Goal: Task Accomplishment & Management: Manage account settings

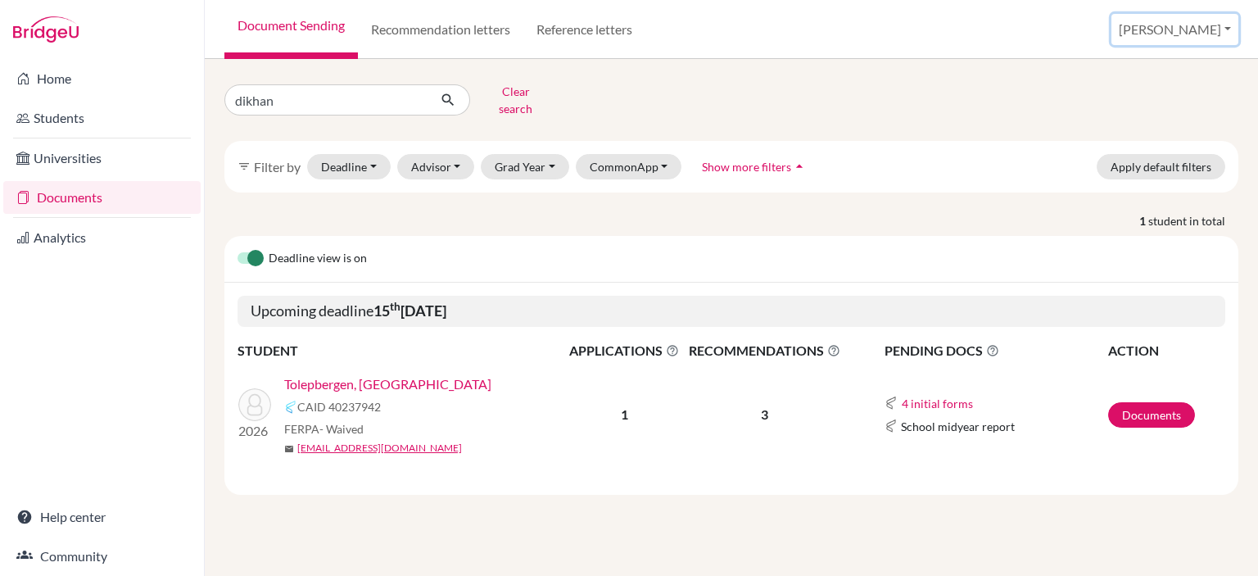
click at [1199, 25] on button "[PERSON_NAME]" at bounding box center [1175, 29] width 127 height 31
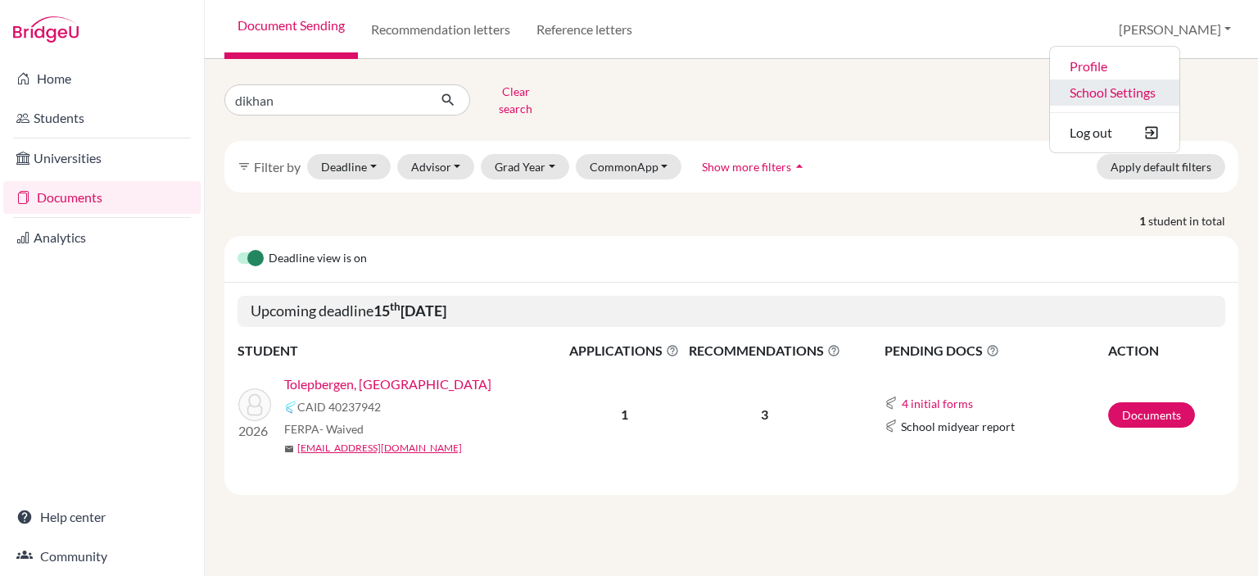
click at [1149, 90] on link "School Settings" at bounding box center [1114, 92] width 129 height 26
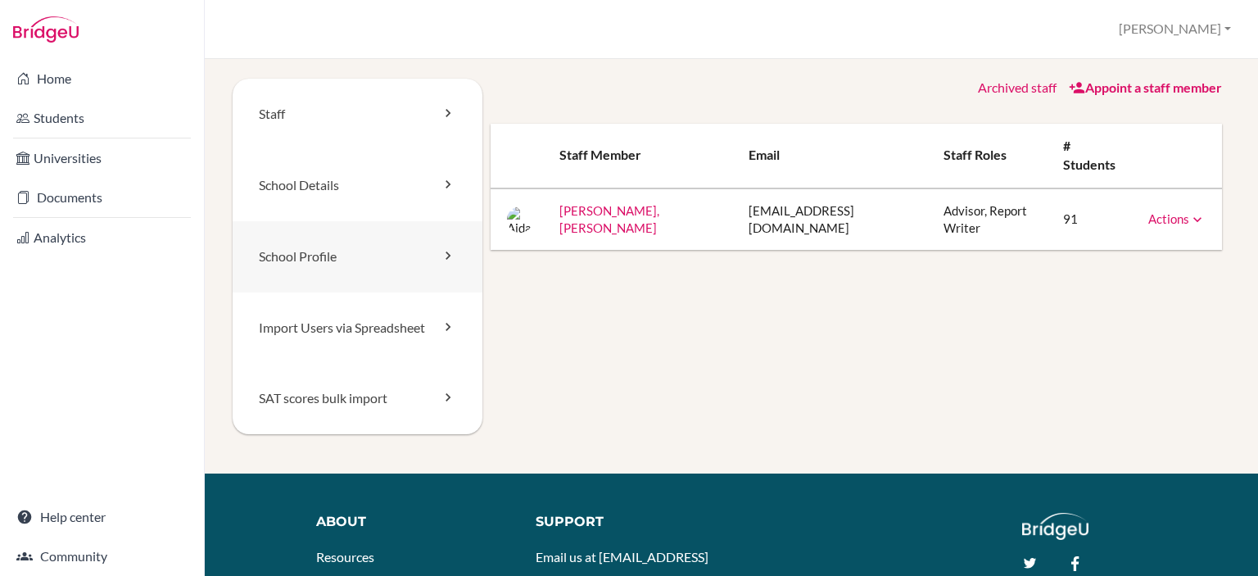
click at [334, 265] on link "School Profile" at bounding box center [358, 256] width 250 height 71
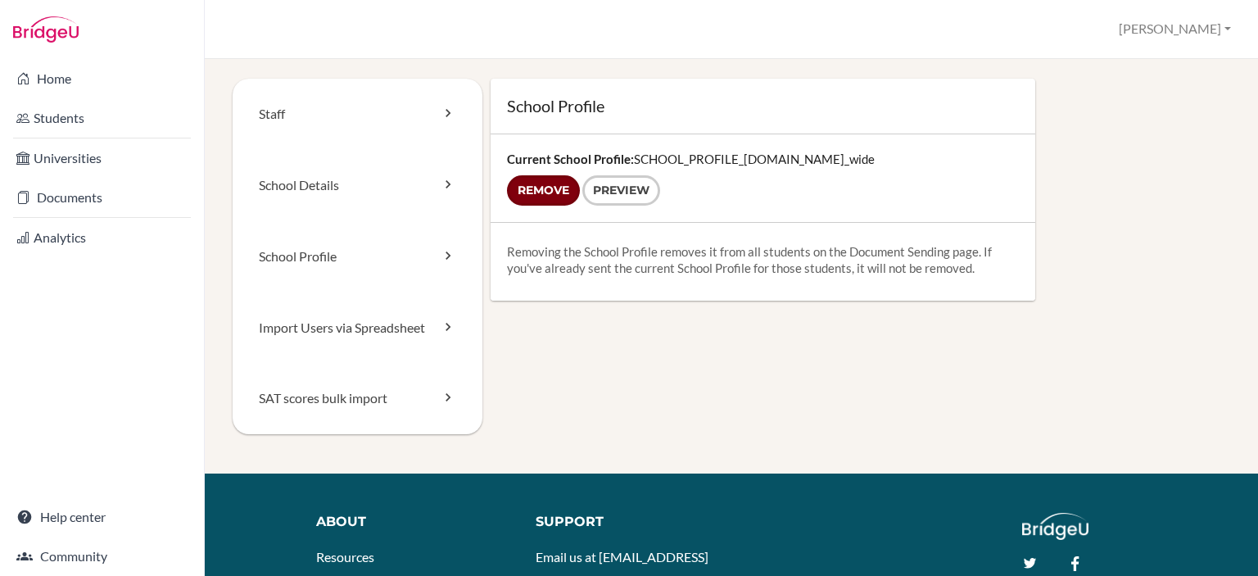
click at [548, 186] on input "Remove" at bounding box center [543, 190] width 73 height 30
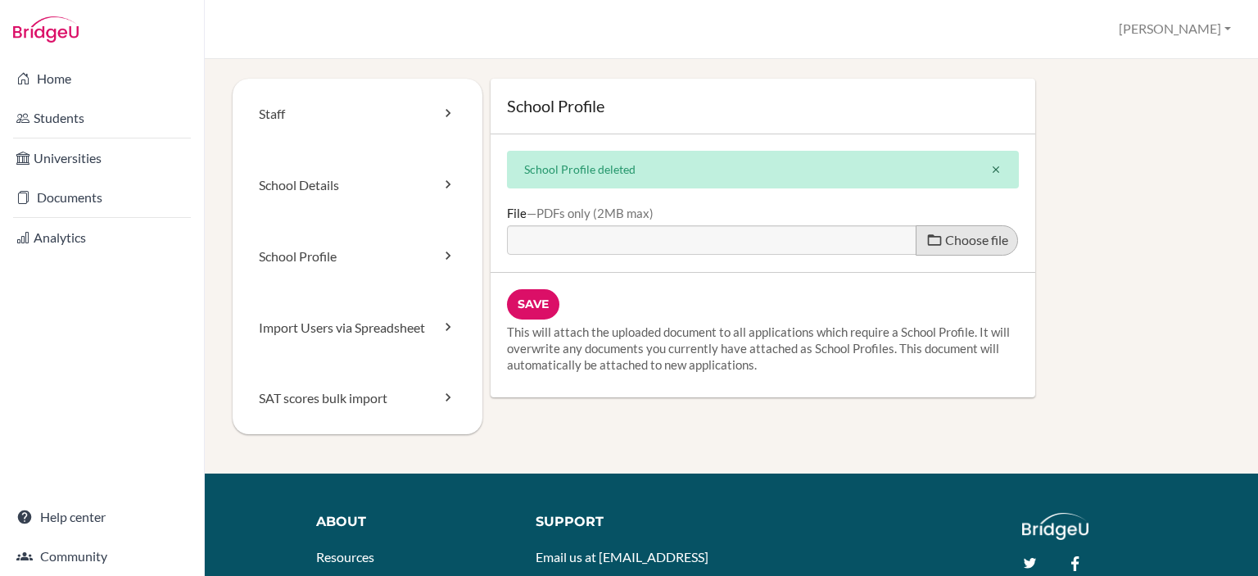
click at [960, 244] on span "Choose file" at bounding box center [976, 240] width 63 height 16
click at [758, 244] on input "Choose file" at bounding box center [632, 234] width 251 height 19
type input "C:\fakepath\SCHOOL_PROFILE_2026.pdf"
type input "SCHOOL_PROFILE_2026.pdf"
click at [532, 310] on input "Save" at bounding box center [533, 304] width 52 height 30
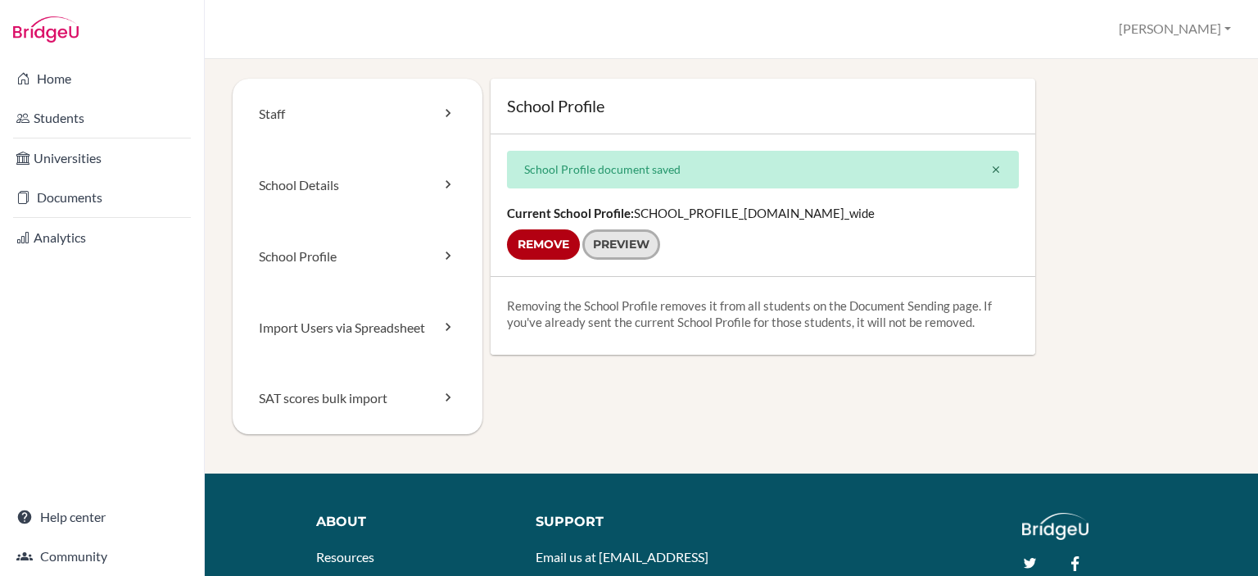
click at [632, 248] on link "Preview" at bounding box center [621, 244] width 78 height 30
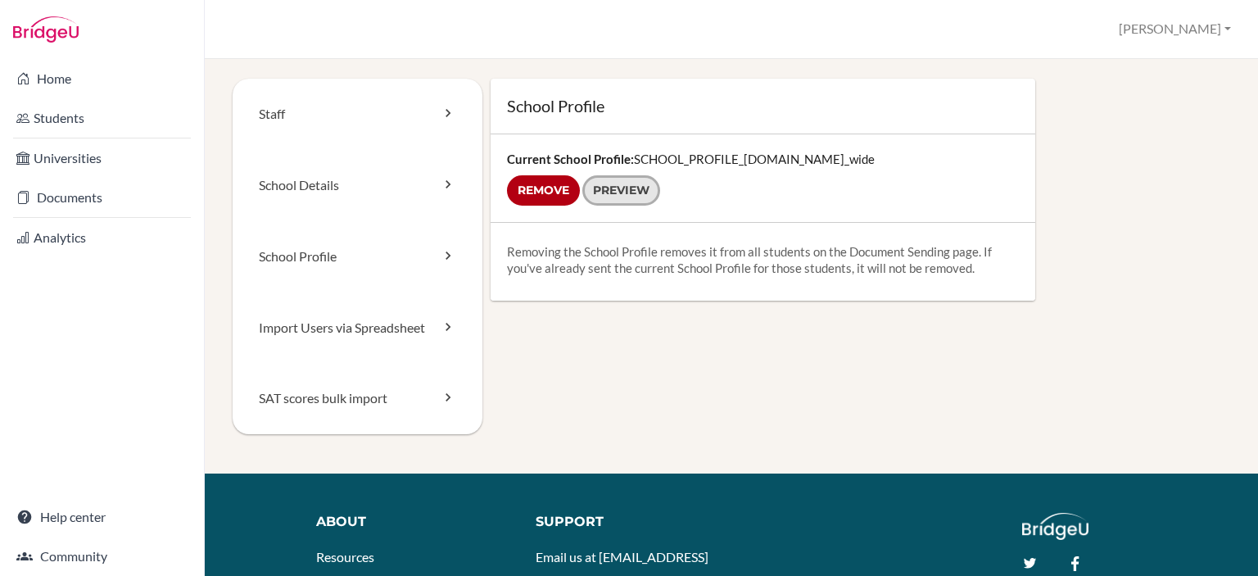
click at [645, 194] on link "Preview" at bounding box center [621, 190] width 78 height 30
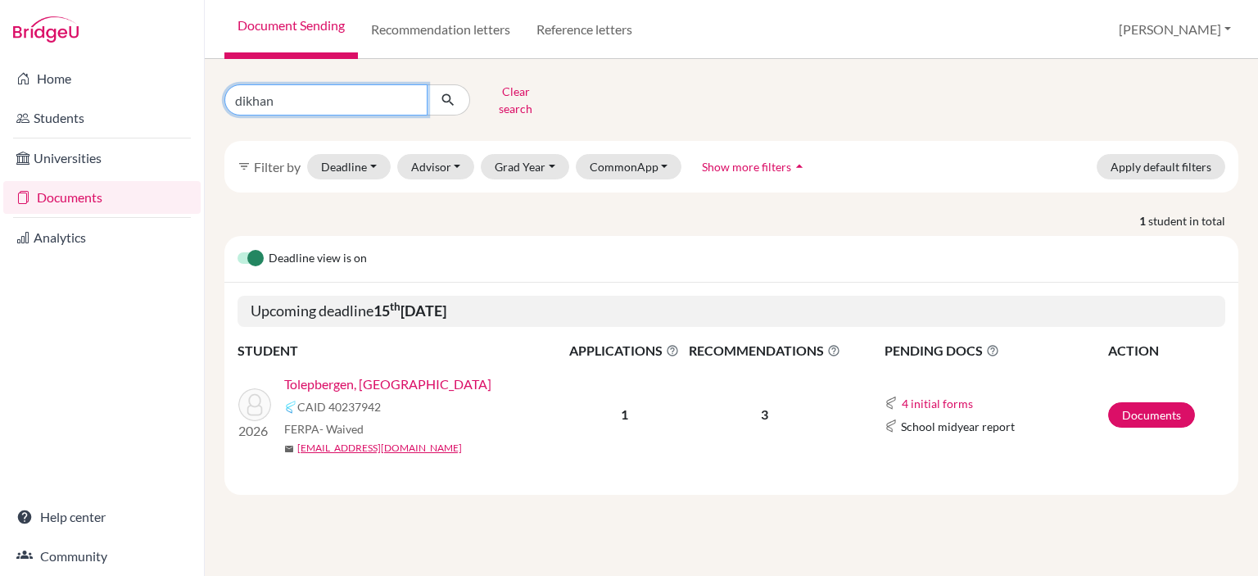
click at [411, 94] on input "dikhan" at bounding box center [325, 99] width 203 height 31
type input "ansar"
click button "submit" at bounding box center [448, 99] width 43 height 31
click at [347, 374] on link "[PERSON_NAME], Ansar" at bounding box center [354, 384] width 141 height 20
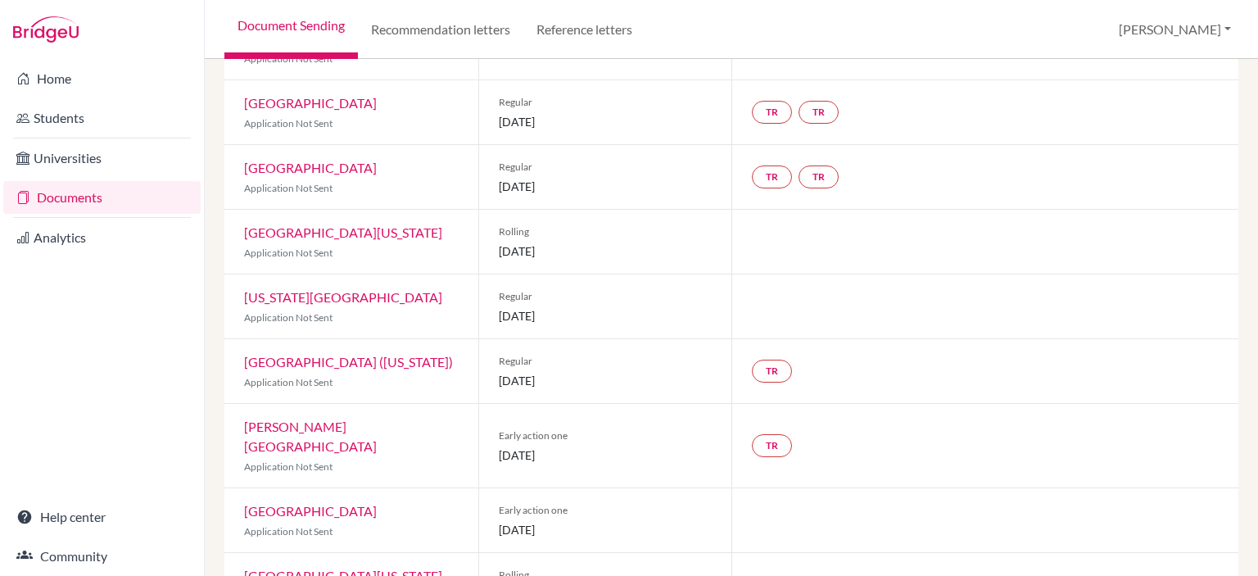
scroll to position [743, 0]
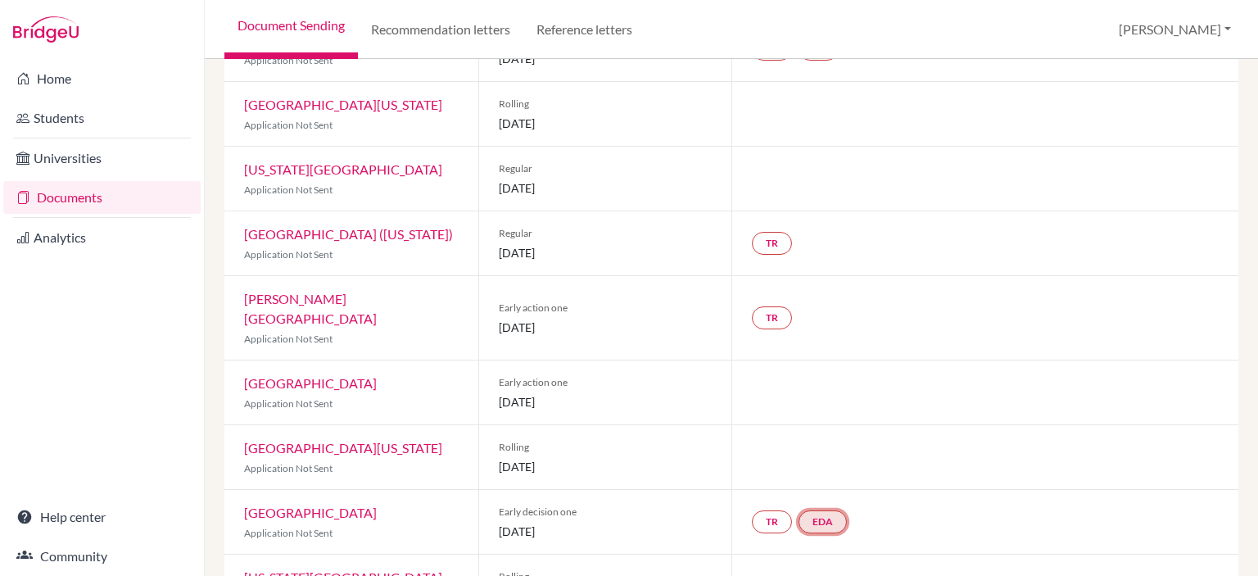
click at [829, 510] on link "EDA" at bounding box center [823, 521] width 48 height 23
click at [837, 466] on link "Early decision agreement" at bounding box center [823, 473] width 128 height 14
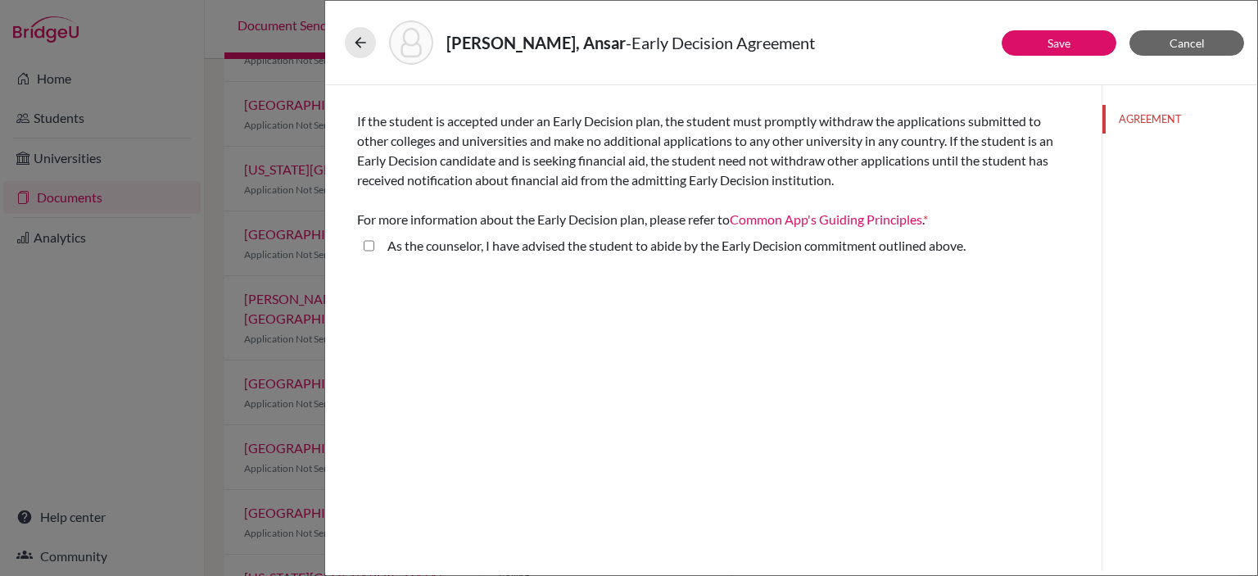
click at [367, 244] on above\ "As the counselor, I have advised the student to abide by the Early Decision com…" at bounding box center [369, 246] width 11 height 20
checkbox above\ "true"
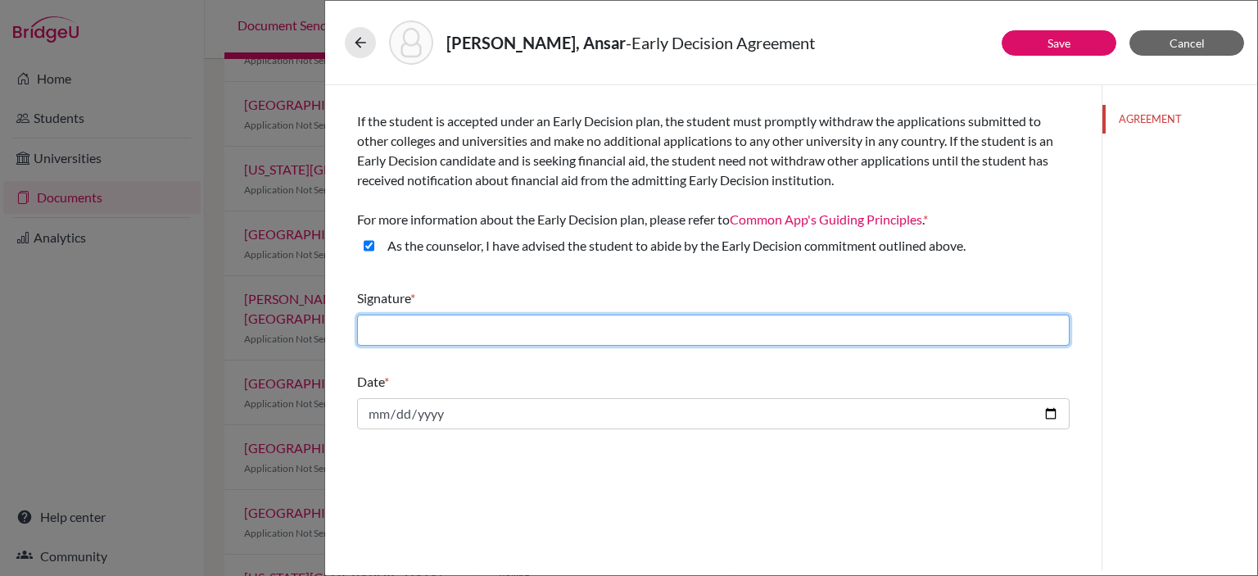
click at [464, 320] on input "text" at bounding box center [713, 330] width 713 height 31
type input "Aidana Kurmanali"
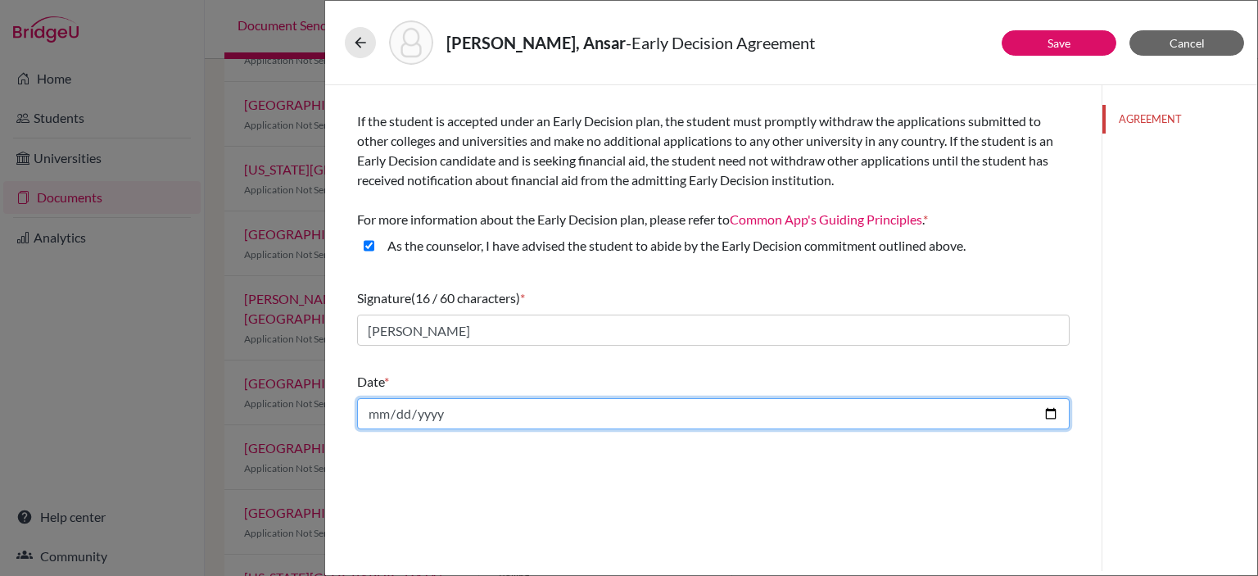
click at [479, 412] on input "date" at bounding box center [713, 413] width 713 height 31
type input "2025-10-15"
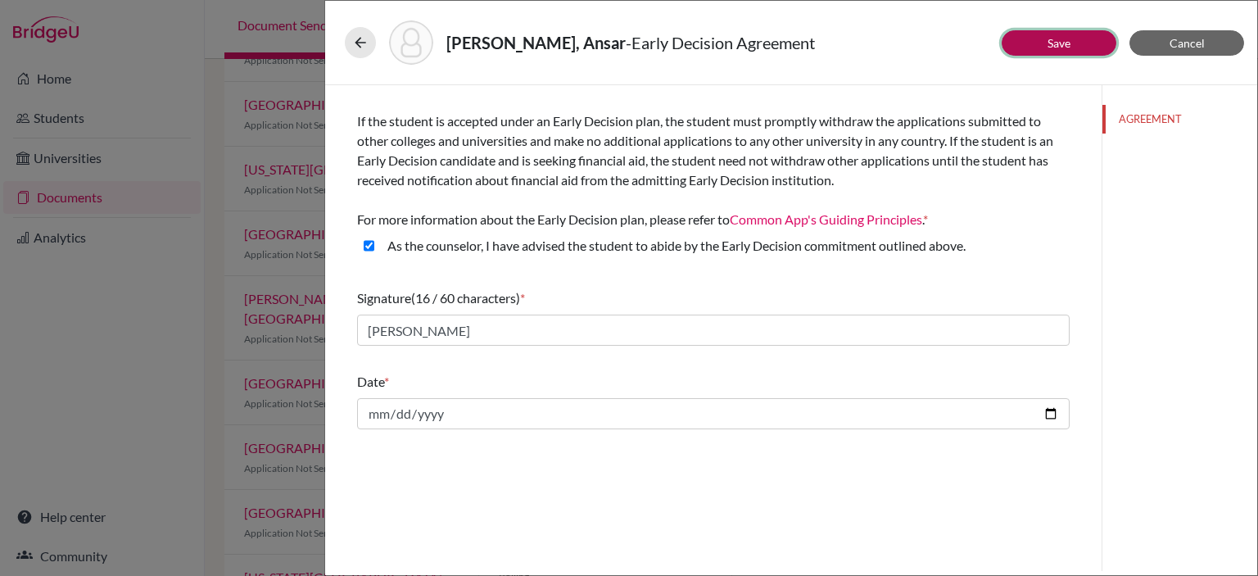
click at [1053, 39] on link "Save" at bounding box center [1059, 43] width 23 height 14
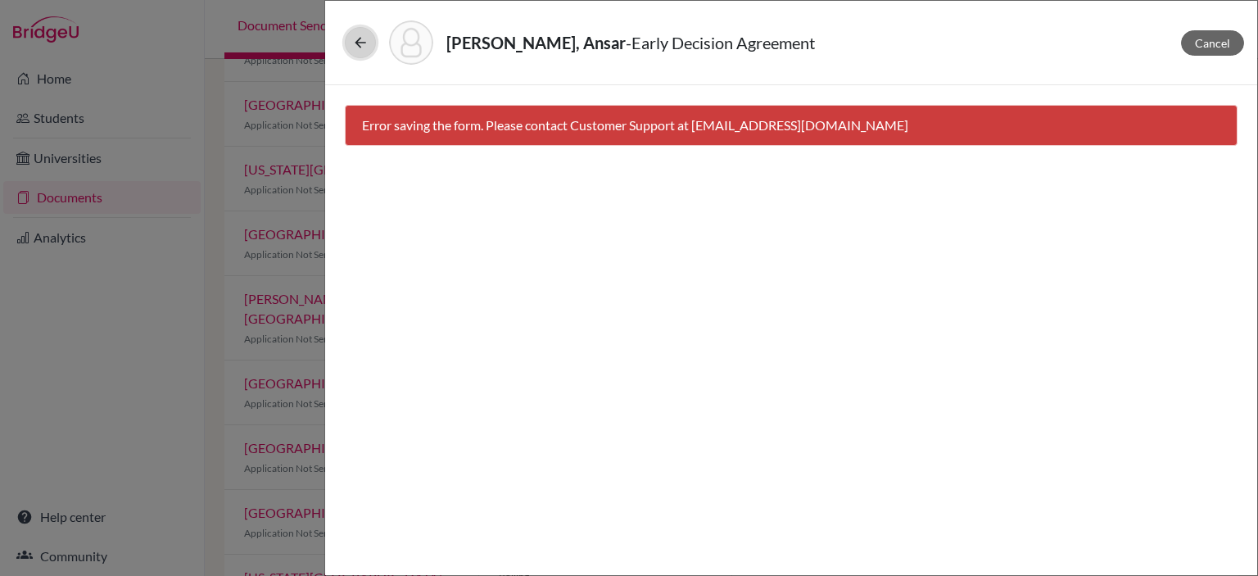
click at [356, 43] on icon at bounding box center [360, 42] width 16 height 16
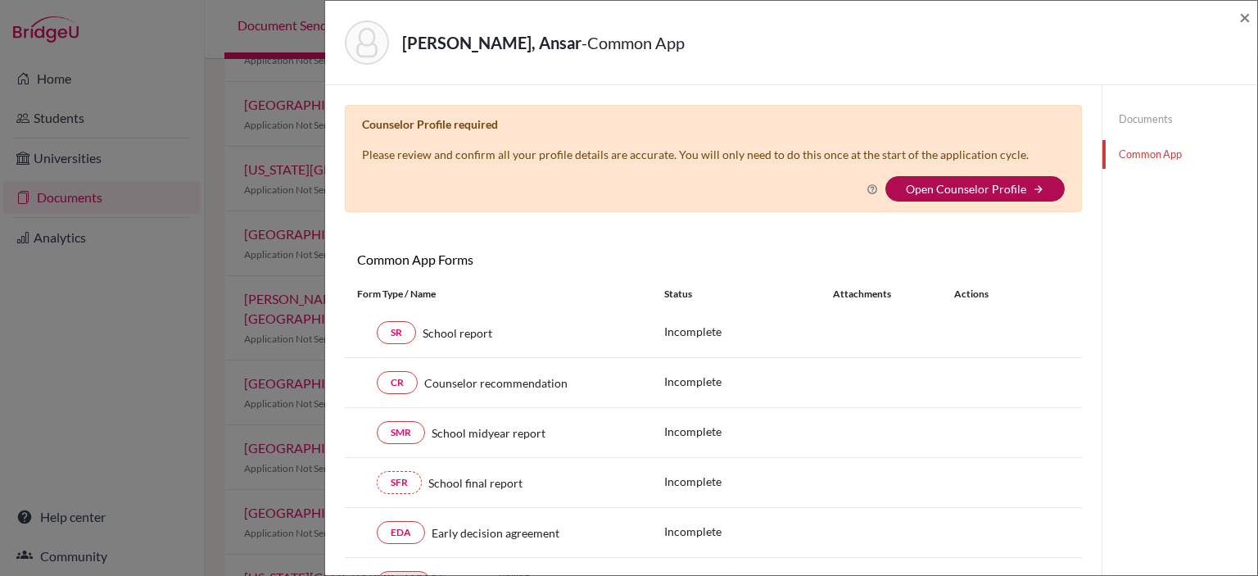
click at [970, 182] on link "Open Counselor Profile" at bounding box center [966, 189] width 120 height 14
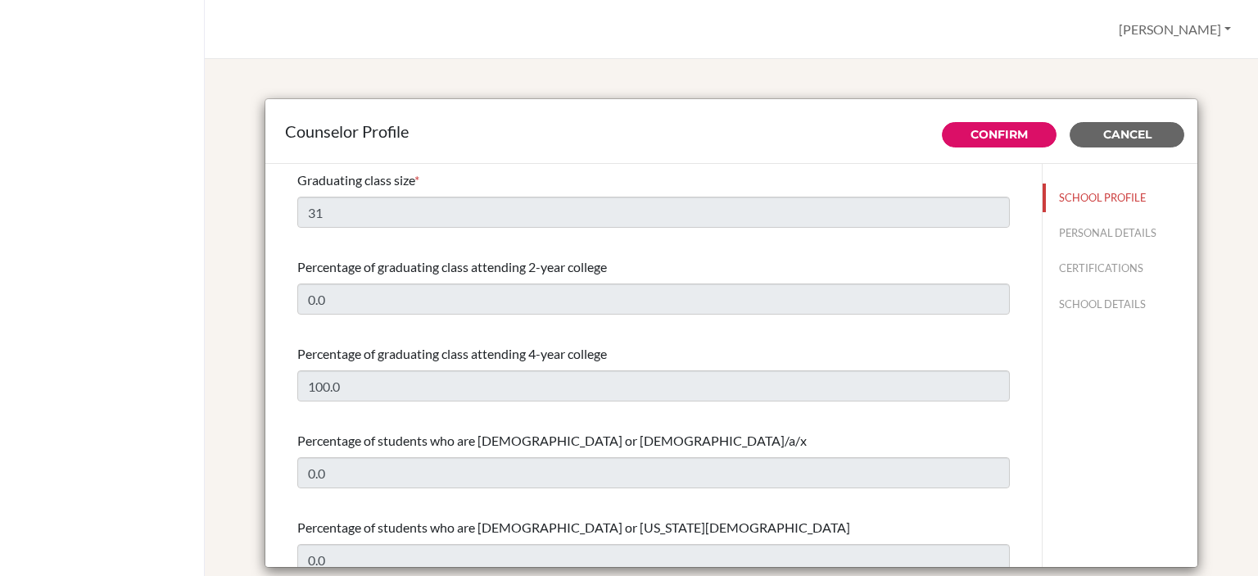
select select "1"
select select "354675"
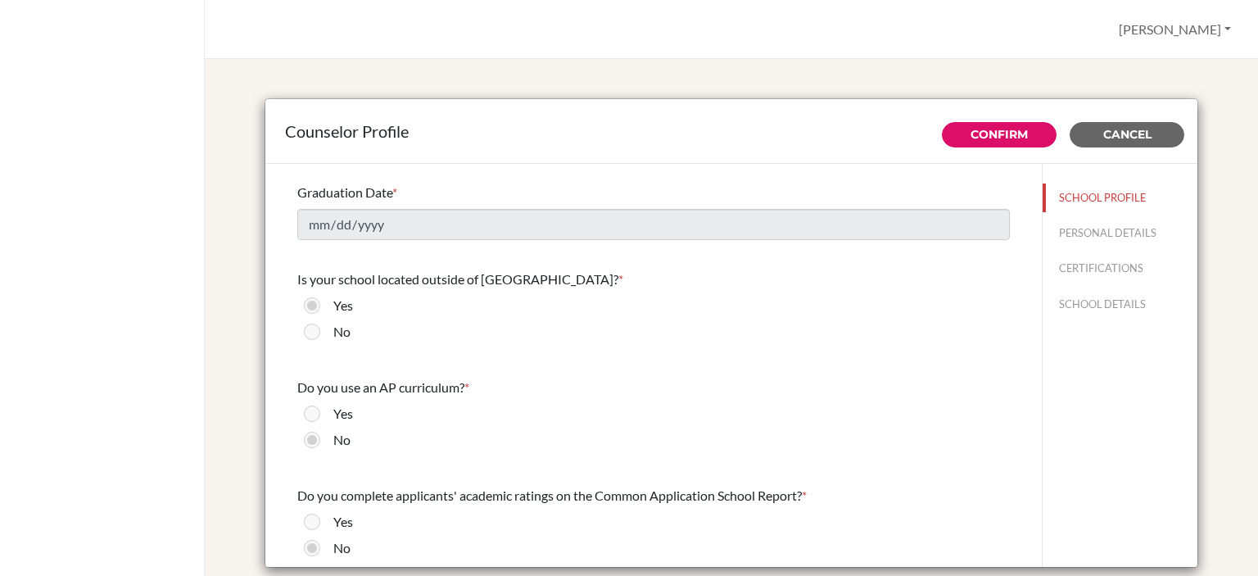
scroll to position [1560, 0]
click at [1129, 220] on button "PERSONAL DETAILS" at bounding box center [1120, 233] width 155 height 29
type input "[PERSON_NAME]"
type input "[DEMOGRAPHIC_DATA]"
type input "College Counselor"
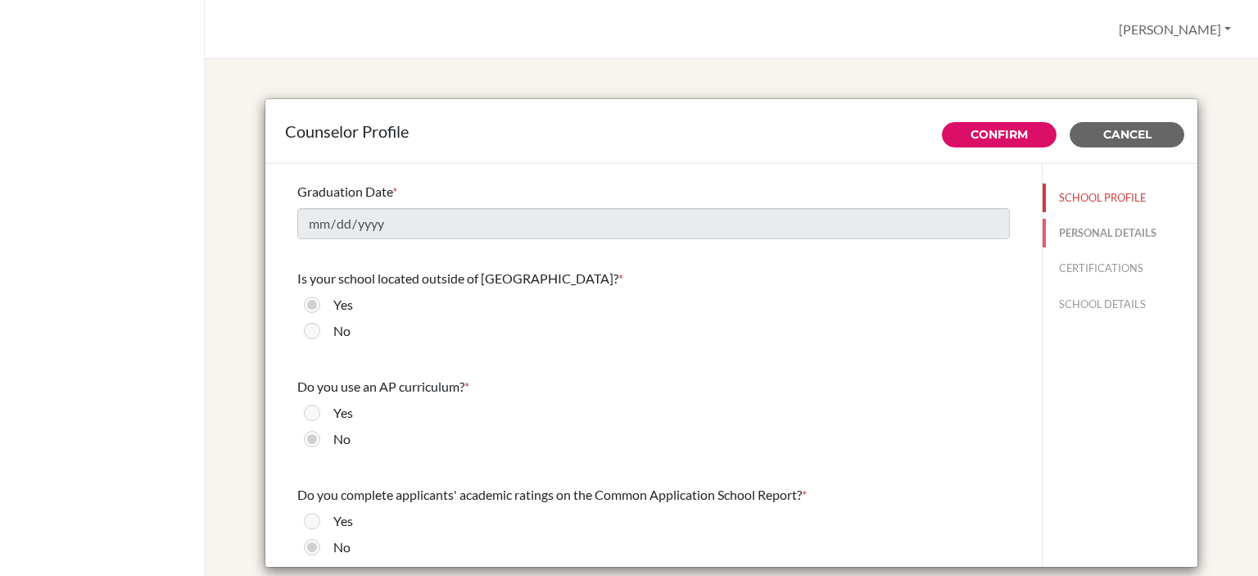
type input "7.7476574345"
type input "collegecounselor@galaxy.edu.kz"
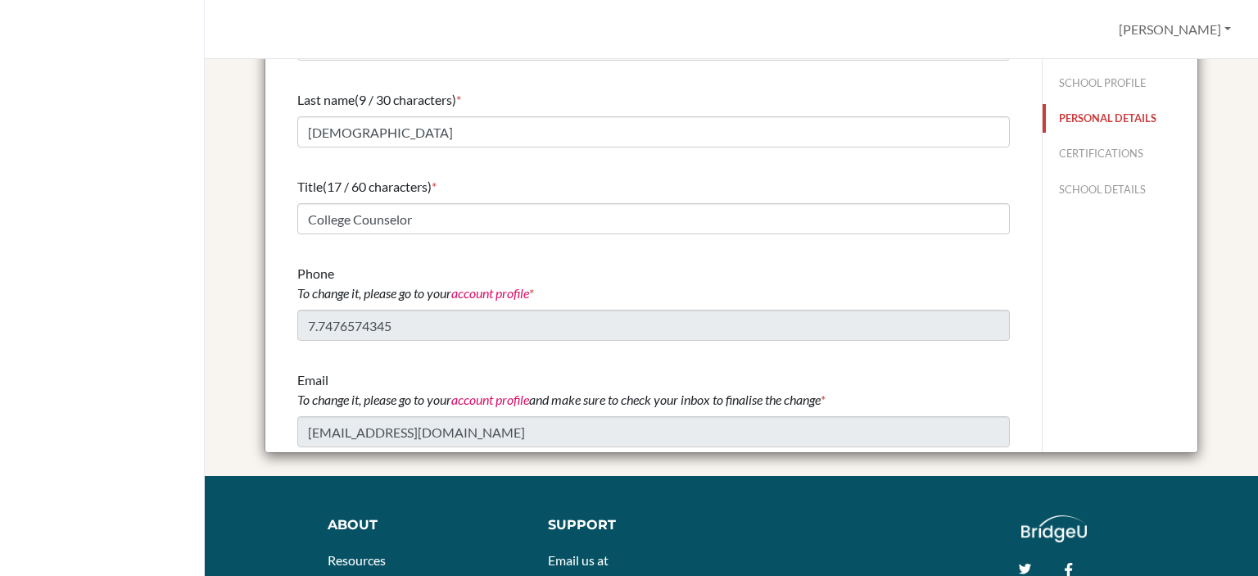
scroll to position [0, 0]
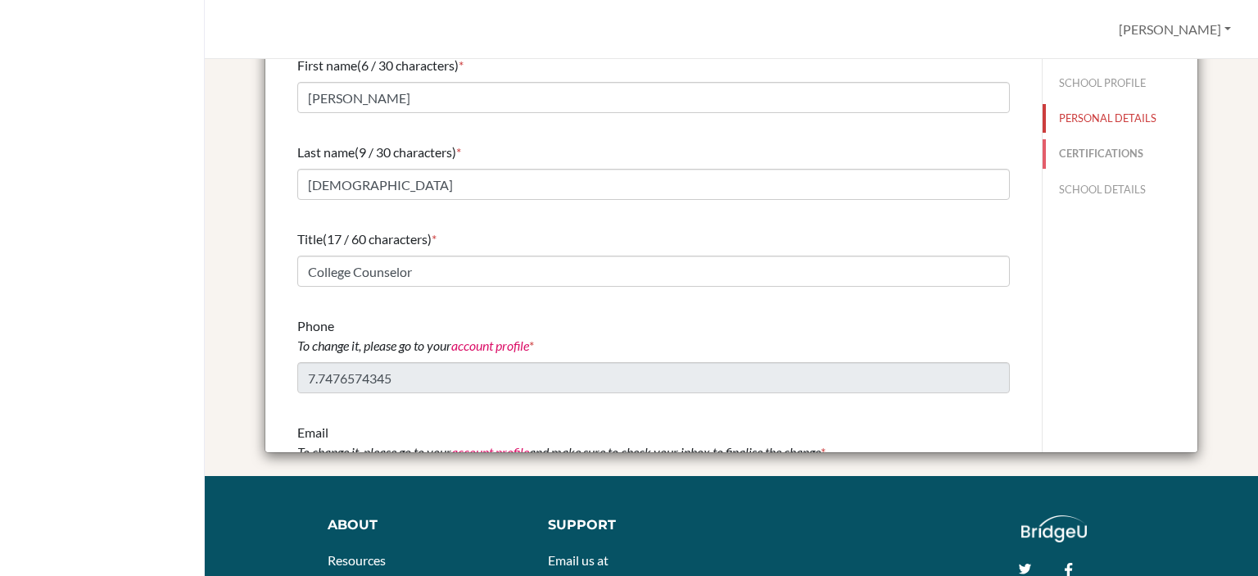
click at [1094, 139] on button "CERTIFICATIONS" at bounding box center [1120, 153] width 155 height 29
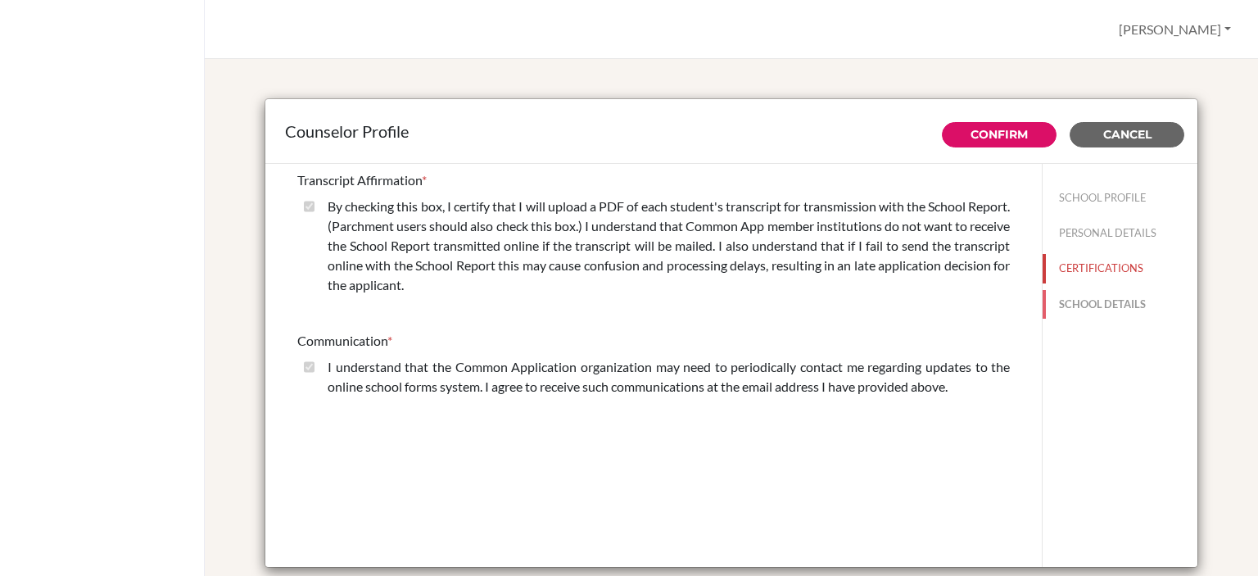
click at [1064, 301] on button "SCHOOL DETAILS" at bounding box center [1120, 304] width 155 height 29
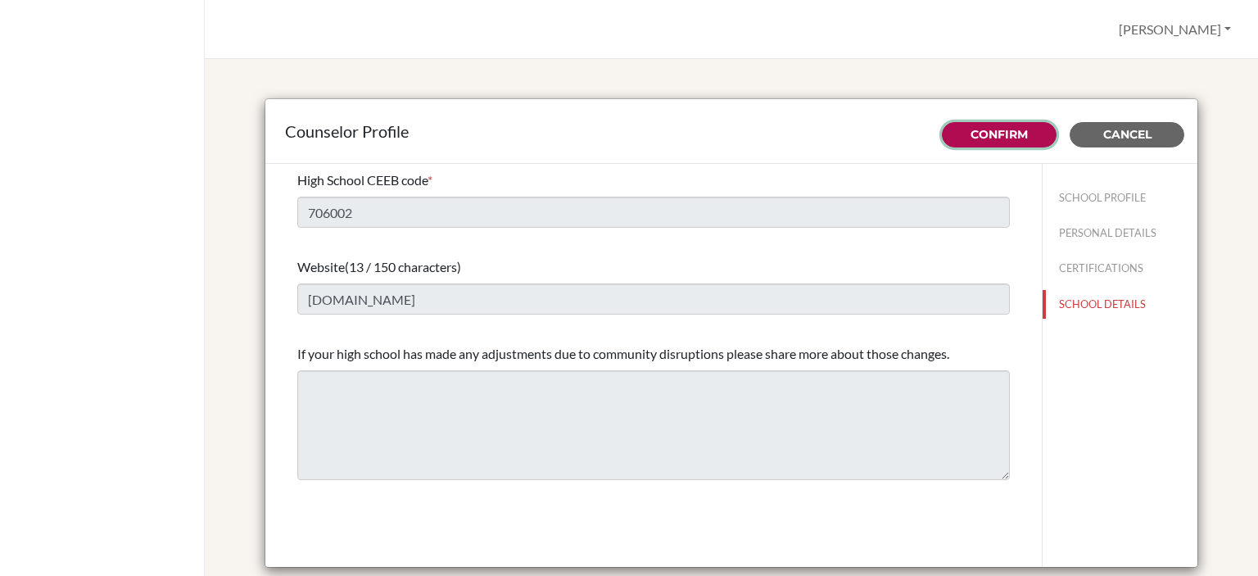
click at [988, 134] on link "Confirm" at bounding box center [999, 134] width 57 height 15
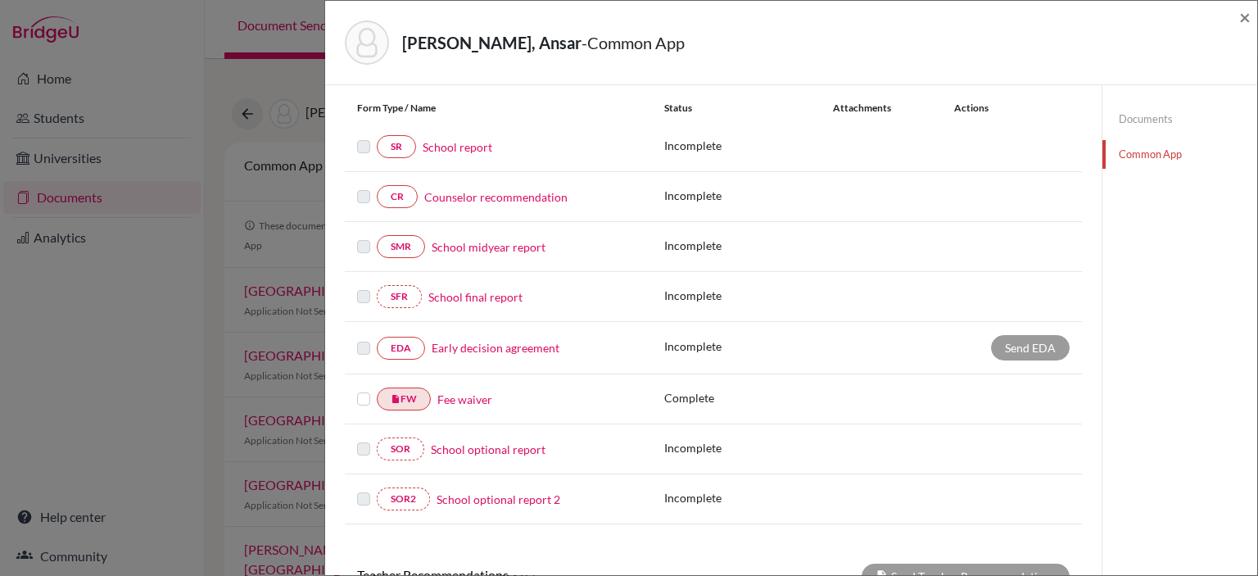
scroll to position [243, 0]
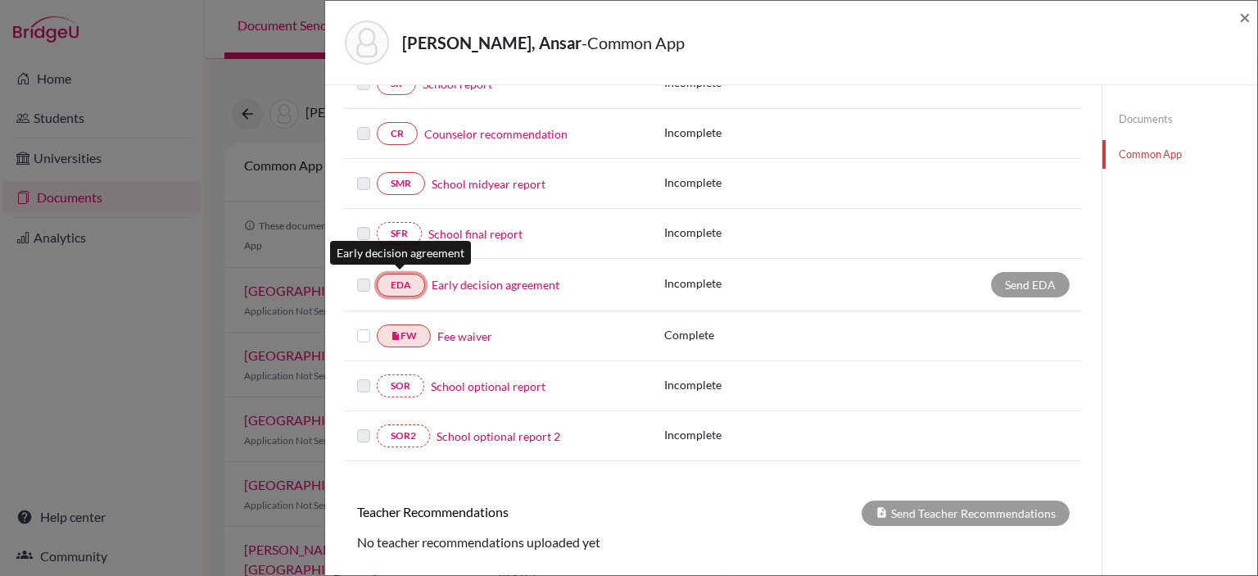
click at [402, 287] on link "EDA" at bounding box center [401, 285] width 48 height 23
click at [521, 278] on link "Early decision agreement" at bounding box center [496, 284] width 128 height 17
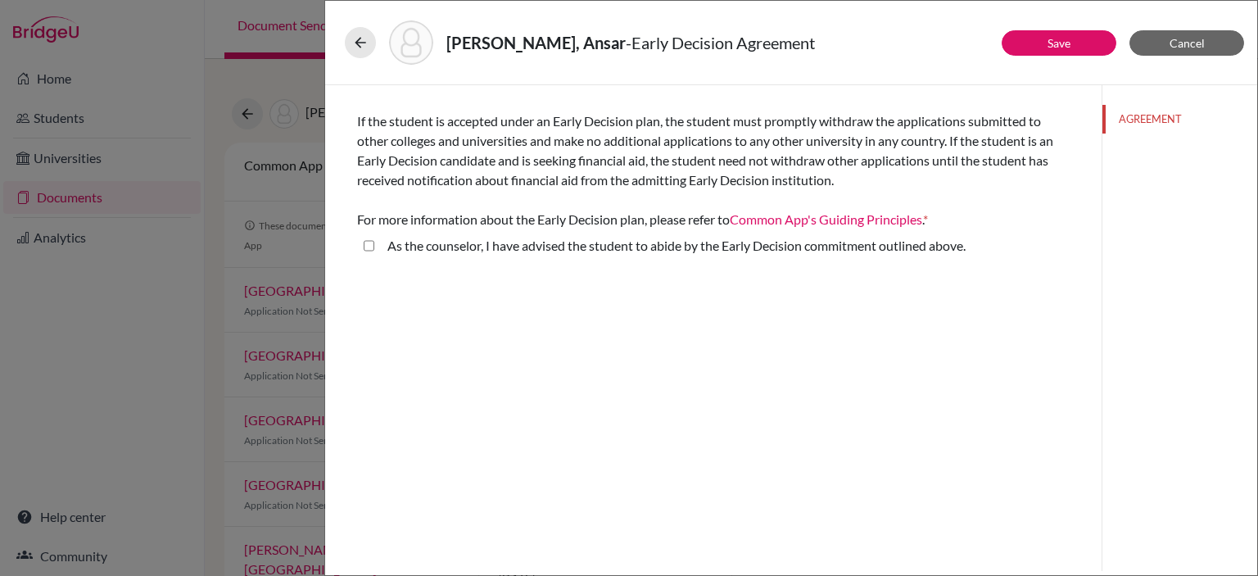
click at [372, 242] on above\ "As the counselor, I have advised the student to abide by the Early Decision com…" at bounding box center [369, 246] width 11 height 20
checkbox above\ "true"
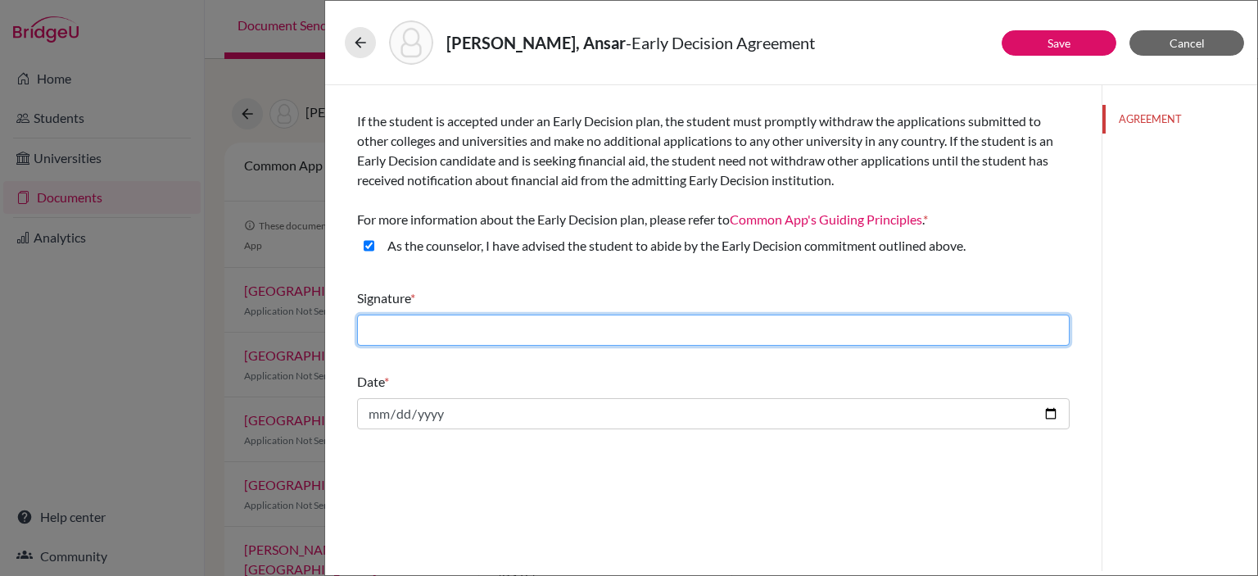
click at [410, 325] on input "text" at bounding box center [713, 330] width 713 height 31
type input "Aidana Kurmanali"
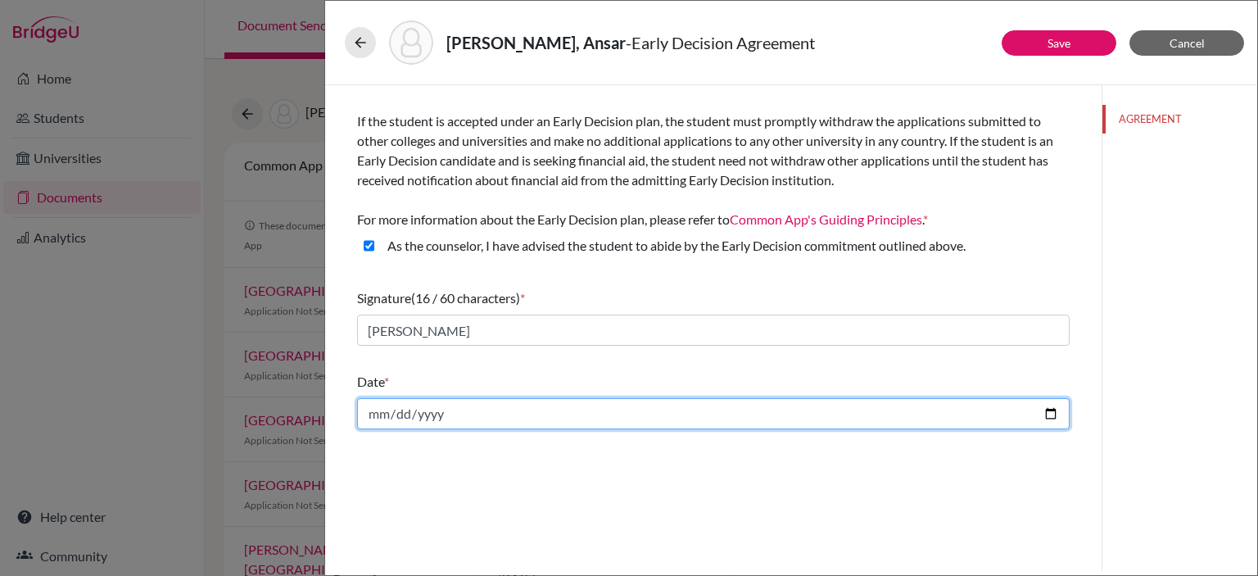
click at [478, 413] on input "date" at bounding box center [713, 413] width 713 height 31
type input "2025-10-15"
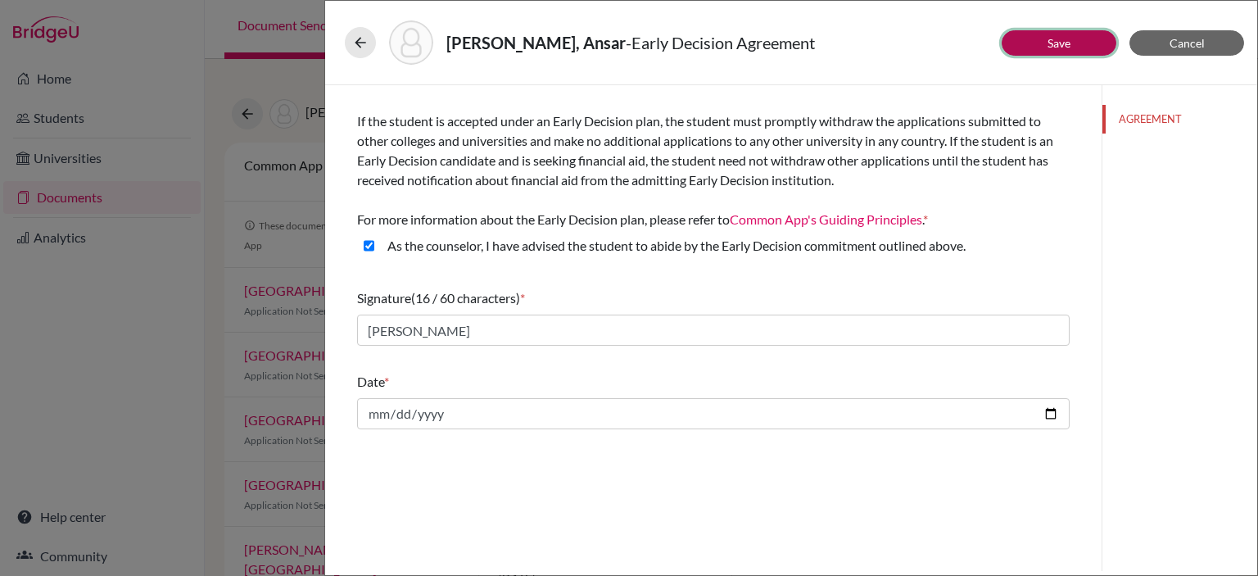
click at [1070, 37] on link "Save" at bounding box center [1059, 43] width 23 height 14
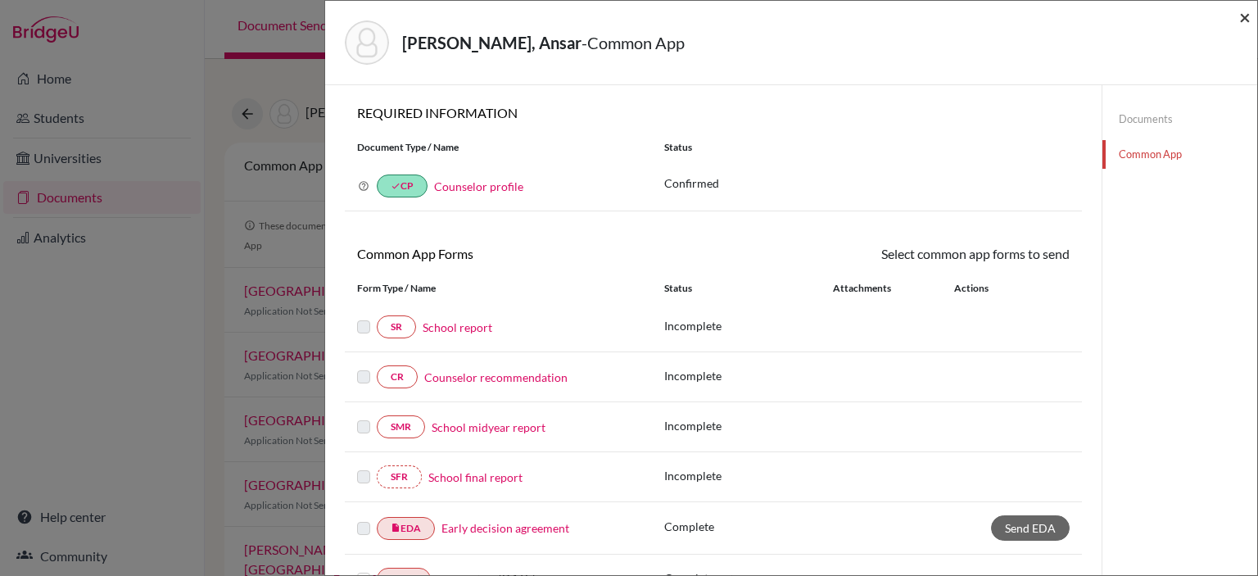
click at [1247, 20] on span "×" at bounding box center [1244, 17] width 11 height 24
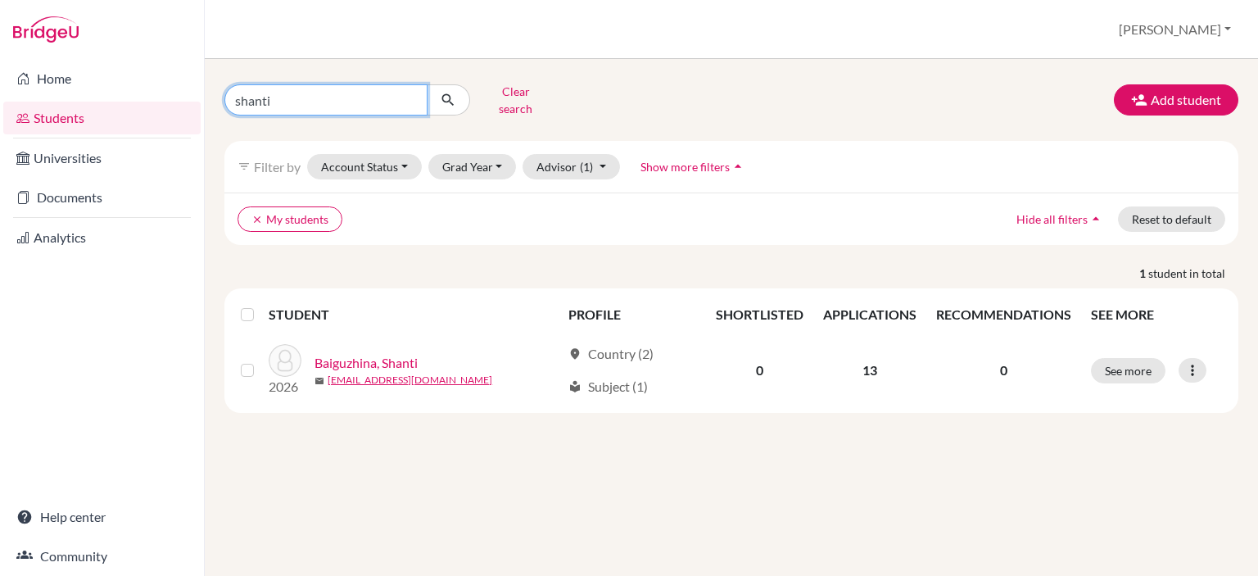
click at [406, 97] on input "shanti" at bounding box center [325, 99] width 203 height 31
click at [380, 97] on input "Find student by name..." at bounding box center [325, 99] width 203 height 31
type input "rustem"
click at [440, 95] on icon "submit" at bounding box center [448, 100] width 16 height 16
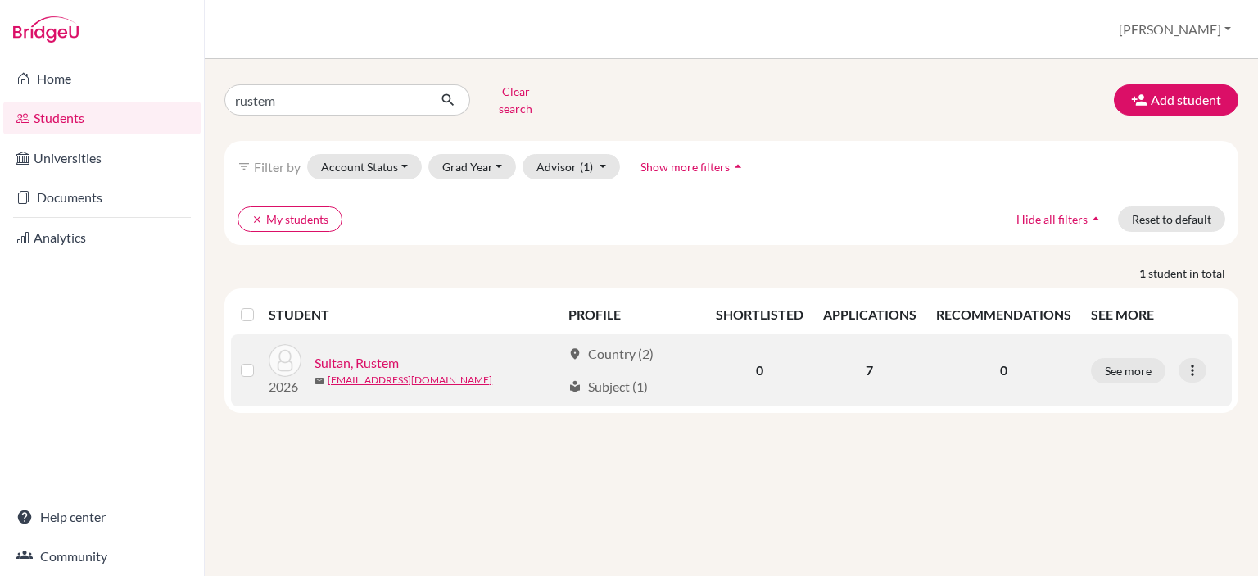
click at [393, 353] on link "Sultan, Rustem" at bounding box center [357, 363] width 84 height 20
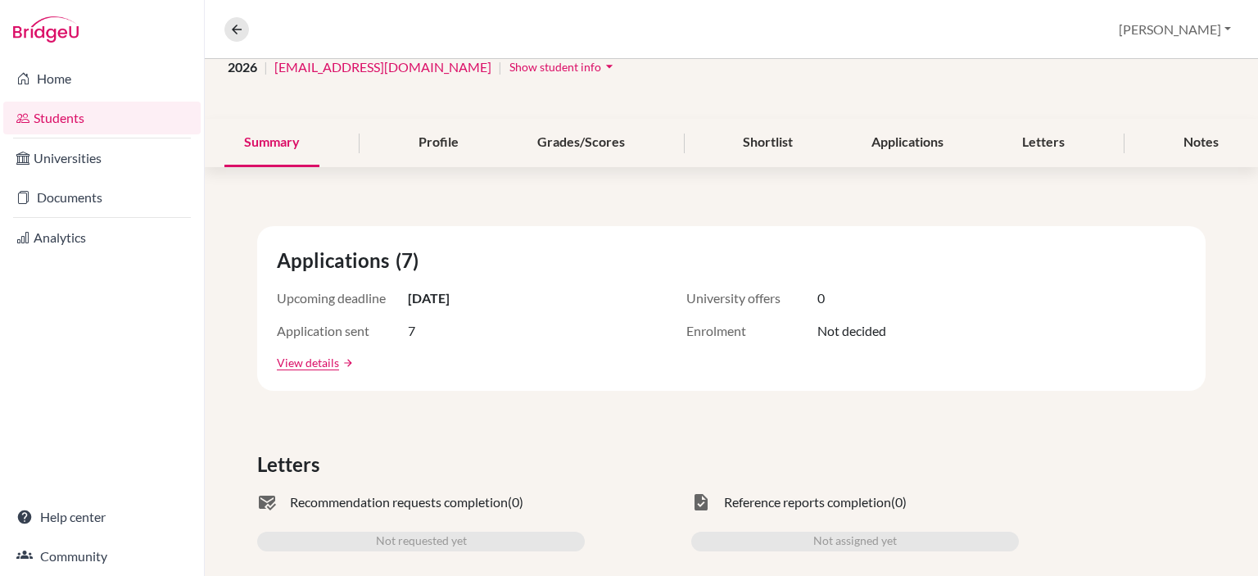
scroll to position [140, 0]
click at [323, 364] on link "View details" at bounding box center [308, 361] width 62 height 17
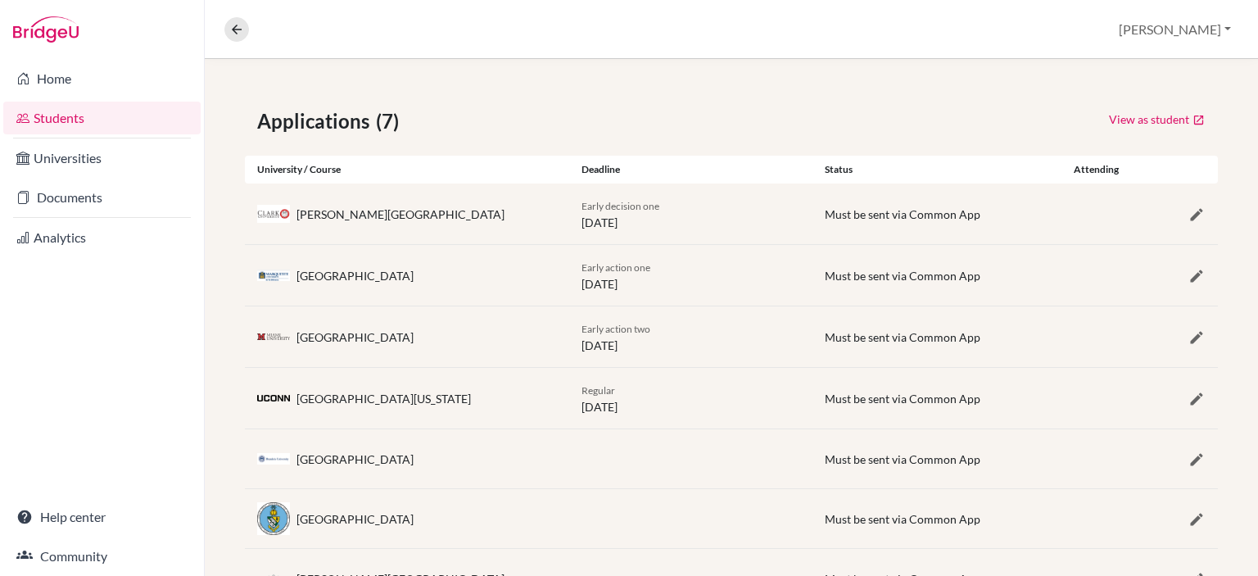
scroll to position [260, 0]
click at [111, 194] on link "Documents" at bounding box center [101, 197] width 197 height 33
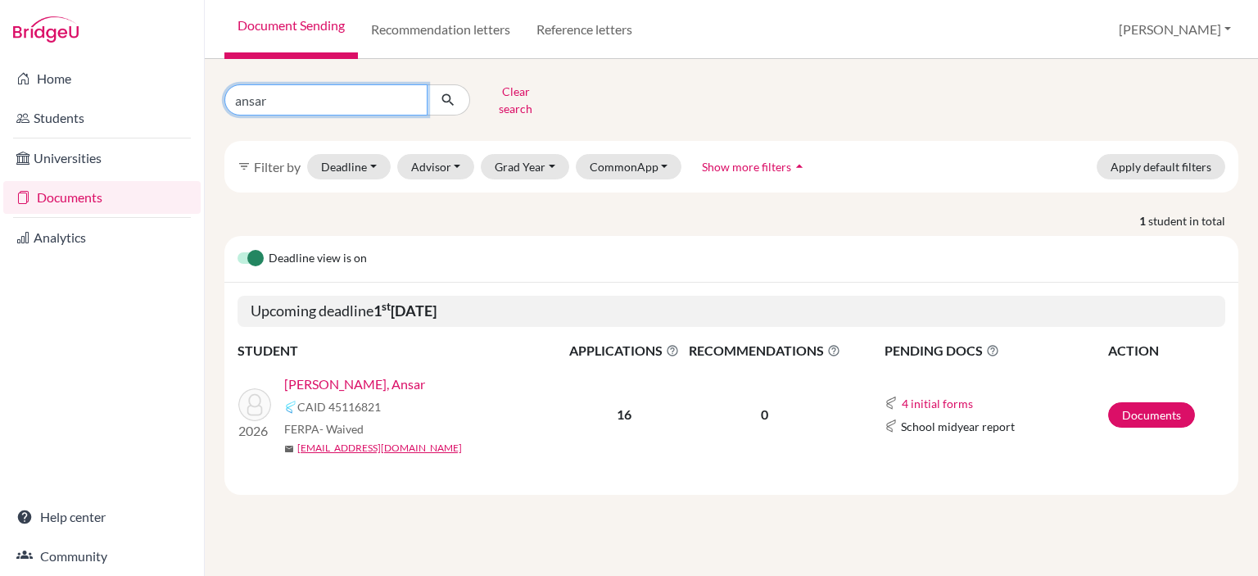
click at [411, 94] on input "ansar" at bounding box center [325, 99] width 203 height 31
click at [373, 97] on input "Find student by name..." at bounding box center [325, 99] width 203 height 31
type input "rustem"
click button "submit" at bounding box center [448, 99] width 43 height 31
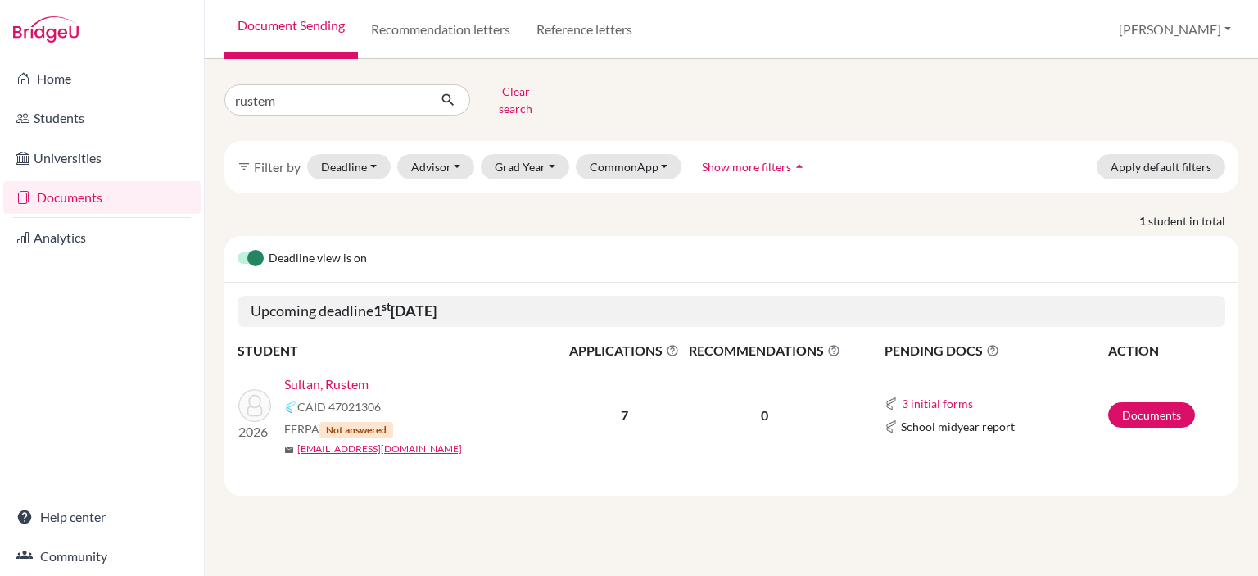
click at [350, 374] on link "Sultan, Rustem" at bounding box center [326, 384] width 84 height 20
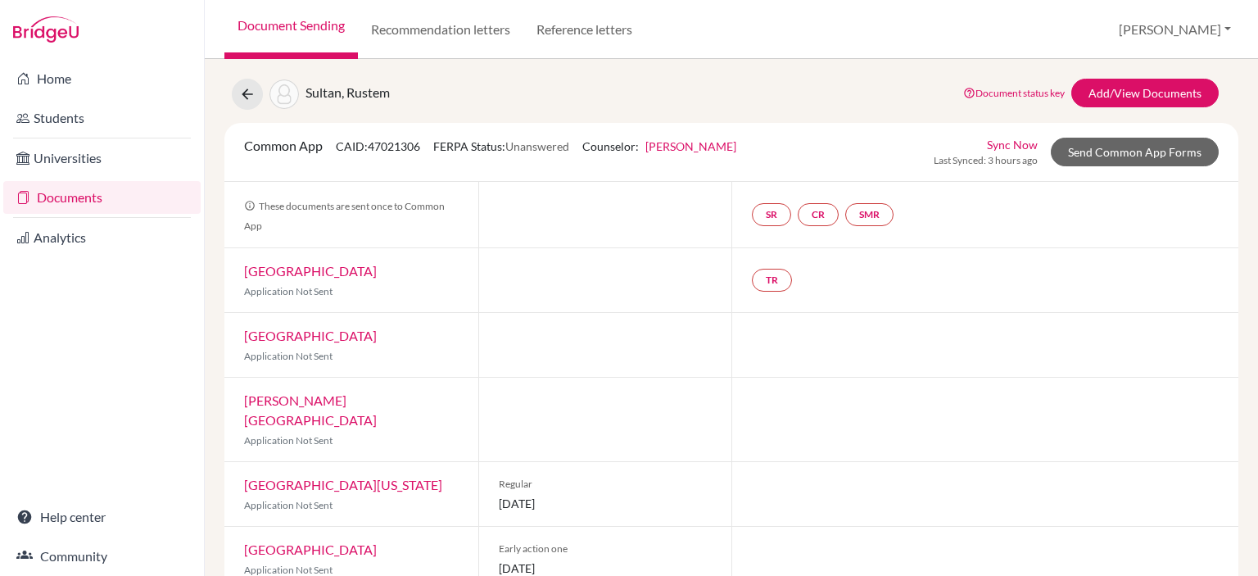
scroll to position [14, 0]
